Goal: Check status

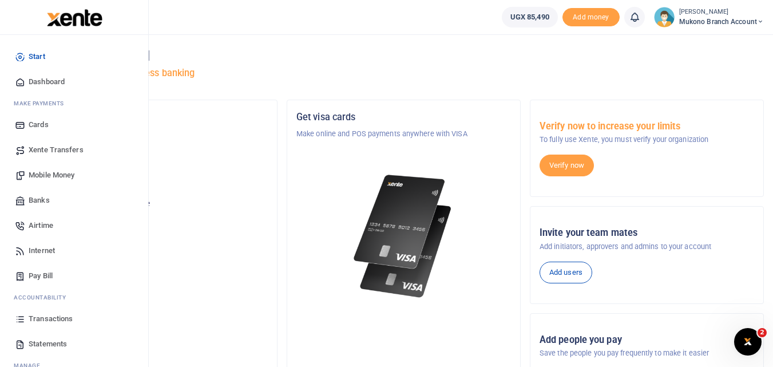
click at [46, 339] on span "Statements" at bounding box center [48, 343] width 38 height 11
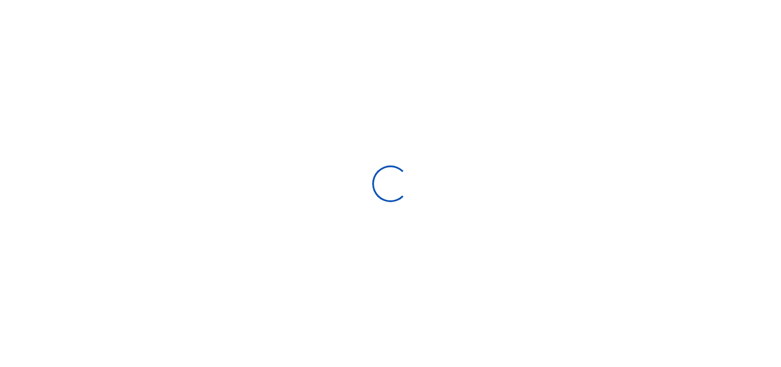
select select "ALL"
type input "[DATE] - [DATE]"
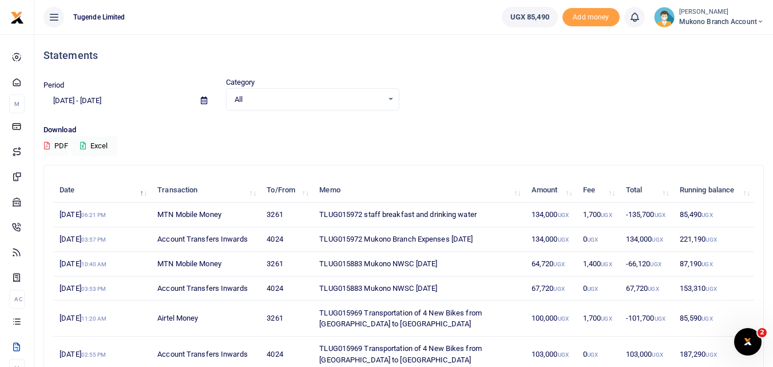
click at [445, 219] on td "TLUG015972 staff breakfast and drinking water" at bounding box center [419, 214] width 212 height 25
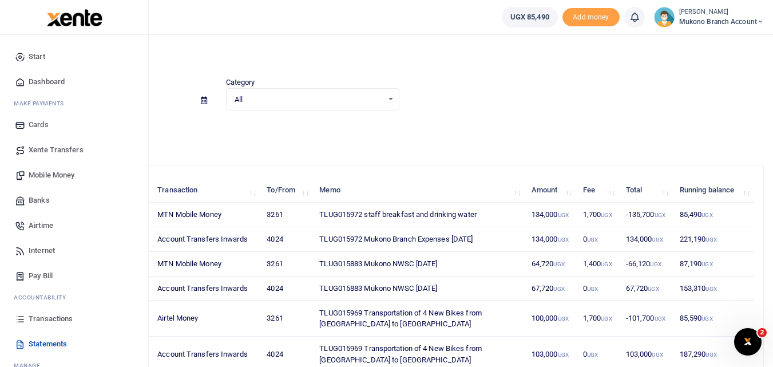
click at [55, 313] on span "Transactions" at bounding box center [51, 318] width 44 height 11
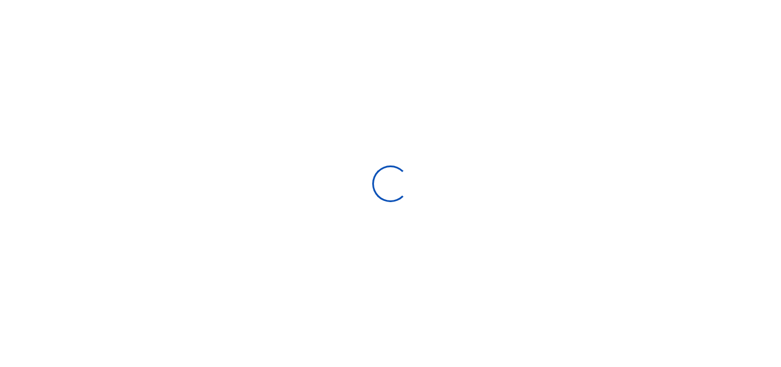
type input "[DATE] - [DATE]"
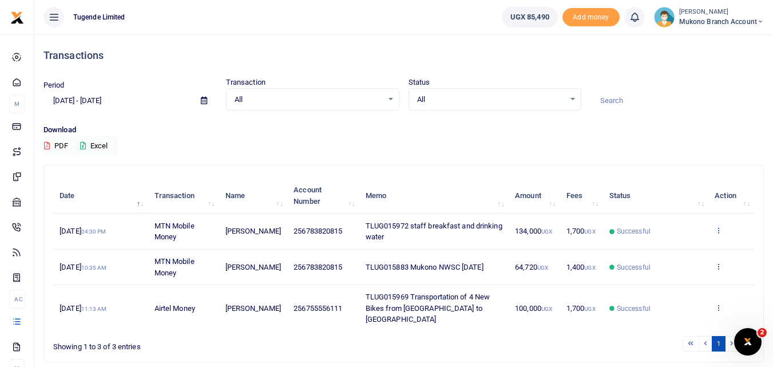
click at [718, 230] on icon at bounding box center [717, 230] width 7 height 8
click at [678, 245] on link "View details" at bounding box center [676, 249] width 90 height 16
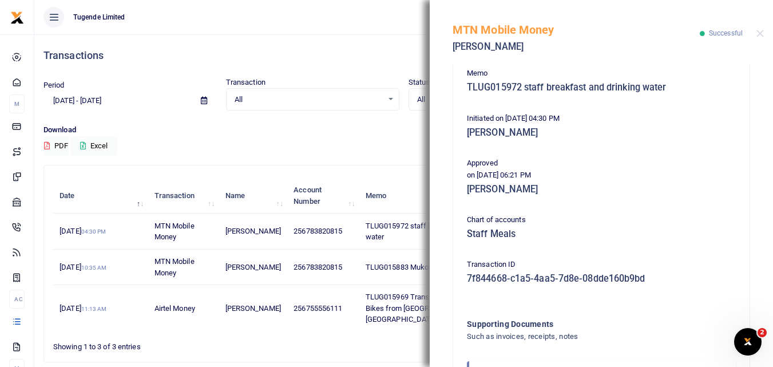
scroll to position [286, 0]
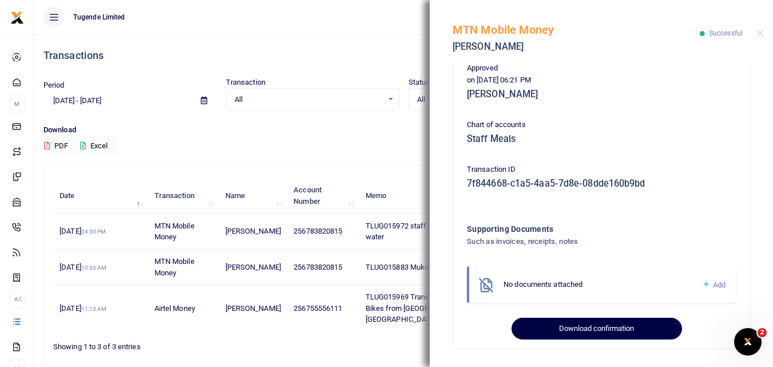
click at [604, 327] on button "Download confirmation" at bounding box center [596, 328] width 170 height 22
click at [607, 320] on button "Download confirmation" at bounding box center [596, 328] width 170 height 22
